Goal: Task Accomplishment & Management: Use online tool/utility

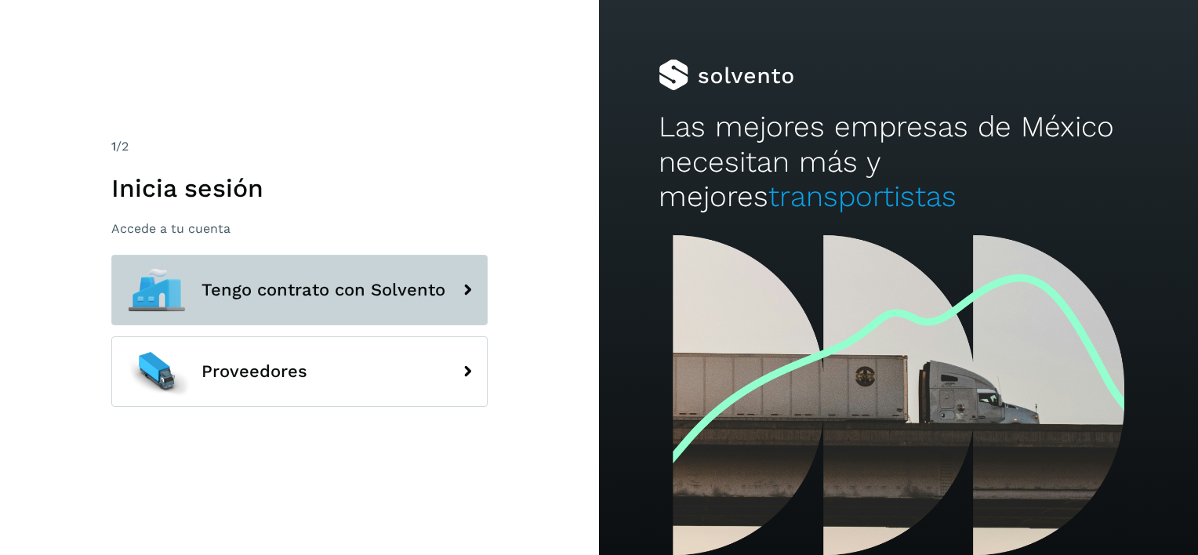
click at [372, 302] on button "Tengo contrato con Solvento" at bounding box center [299, 290] width 376 height 71
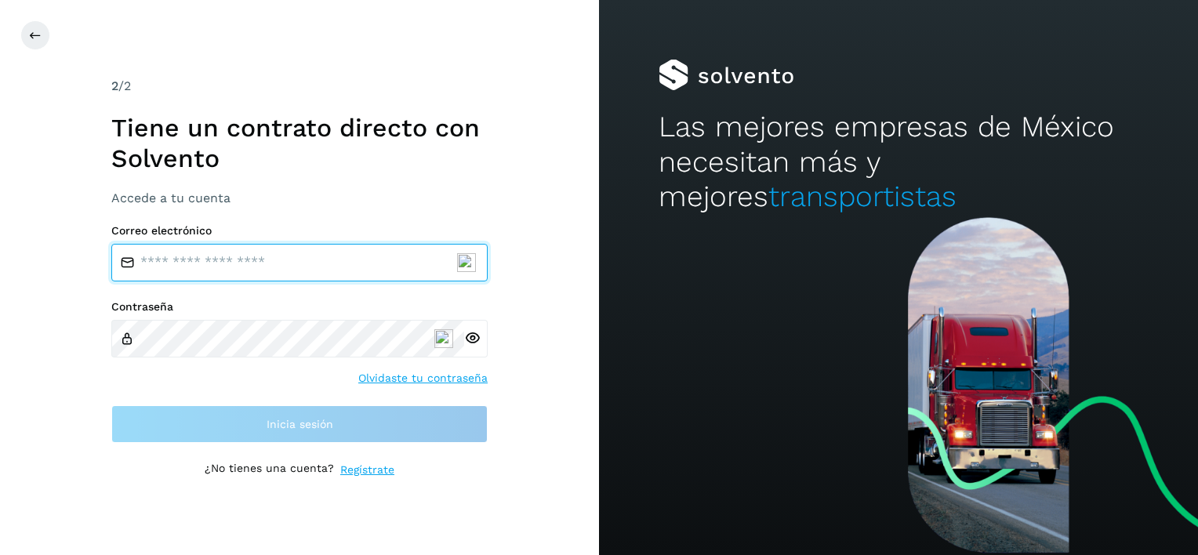
type input "**********"
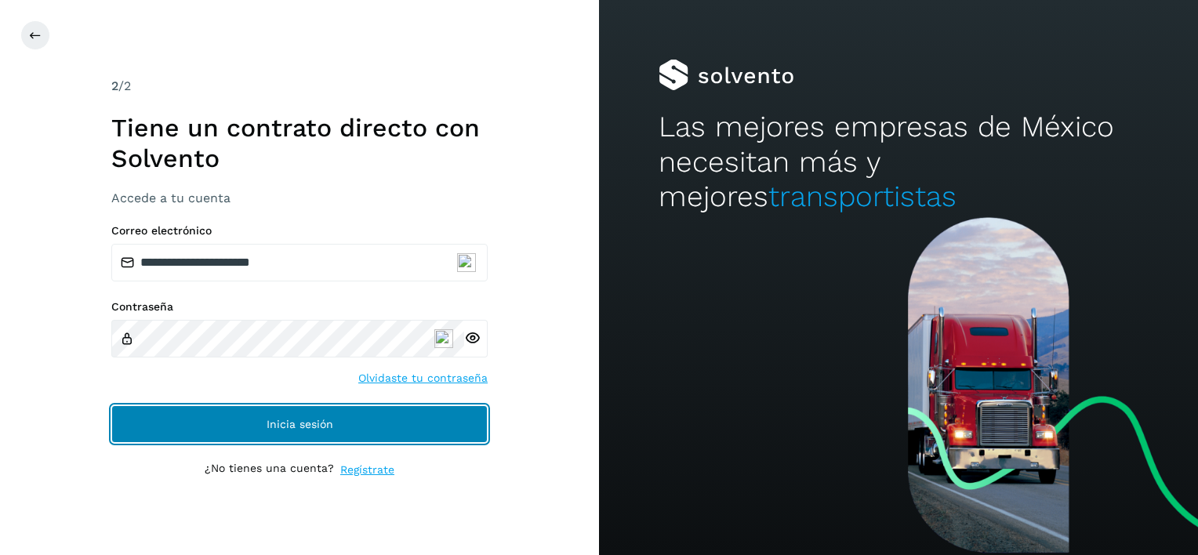
click at [333, 425] on button "Inicia sesión" at bounding box center [299, 424] width 376 height 38
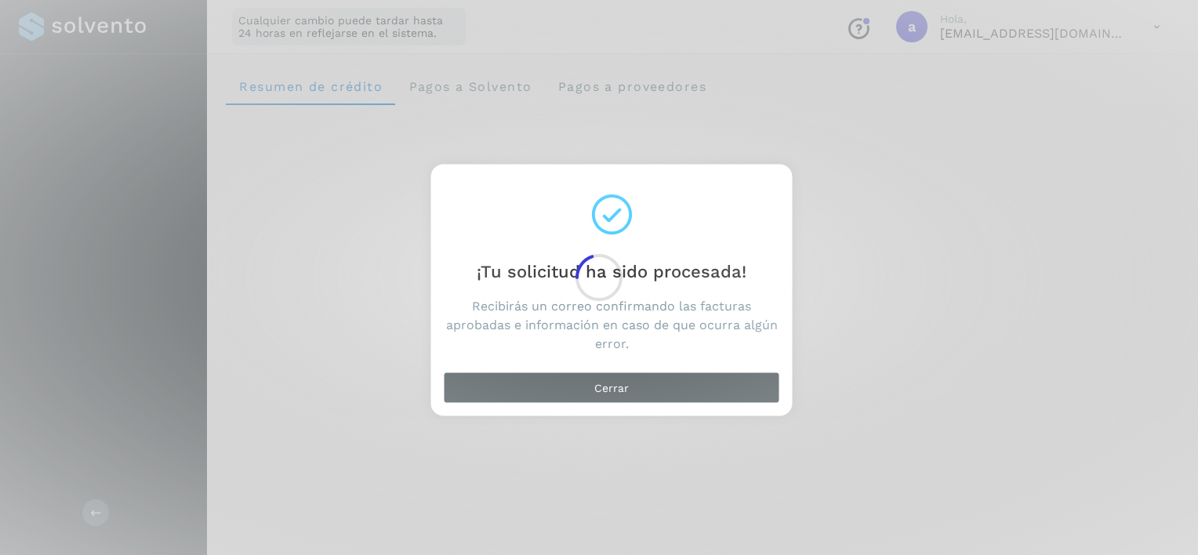
click at [590, 380] on div at bounding box center [599, 277] width 1198 height 555
